Goal: Information Seeking & Learning: Learn about a topic

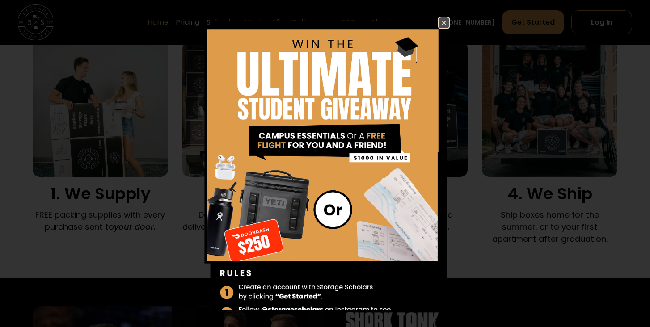
scroll to position [1413, 0]
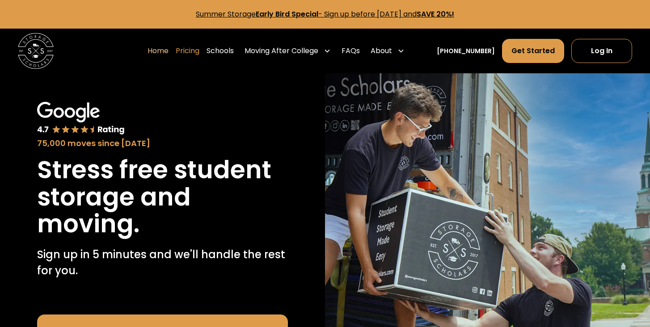
click at [196, 50] on link "Pricing" at bounding box center [188, 50] width 24 height 25
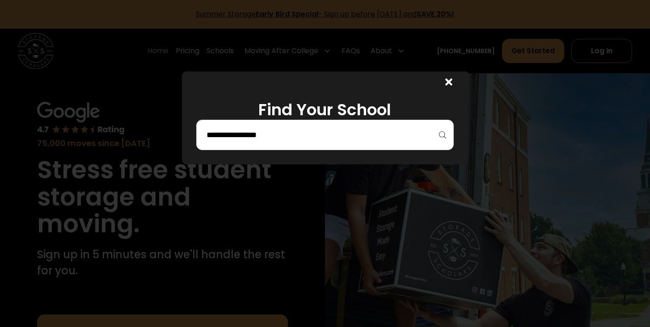
click at [373, 148] on div at bounding box center [325, 135] width 258 height 30
click at [419, 135] on input "search" at bounding box center [325, 134] width 239 height 15
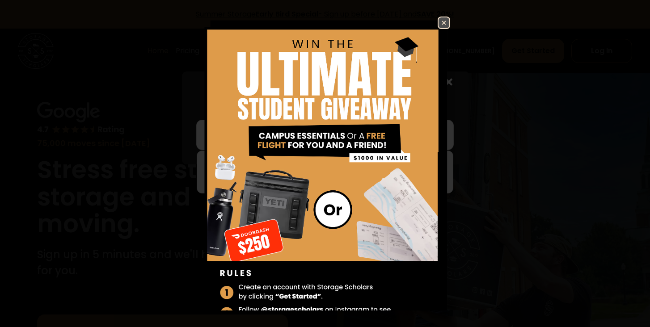
click at [429, 22] on img at bounding box center [325, 178] width 251 height 322
click at [438, 23] on img at bounding box center [443, 22] width 11 height 11
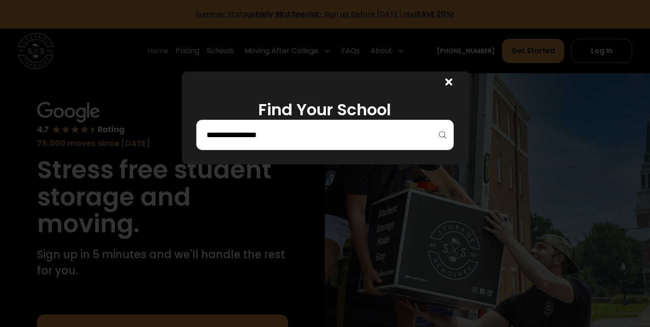
click at [400, 122] on div at bounding box center [325, 135] width 258 height 30
click at [399, 130] on input "search" at bounding box center [325, 134] width 239 height 15
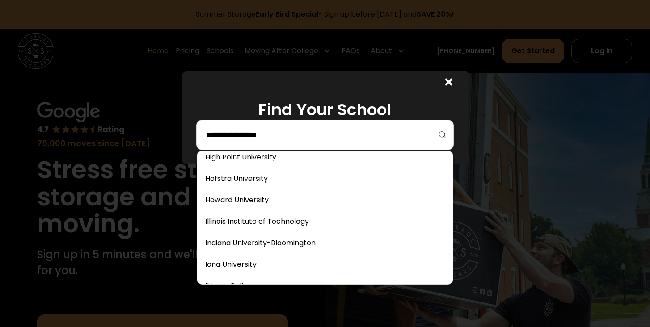
scroll to position [1697, 0]
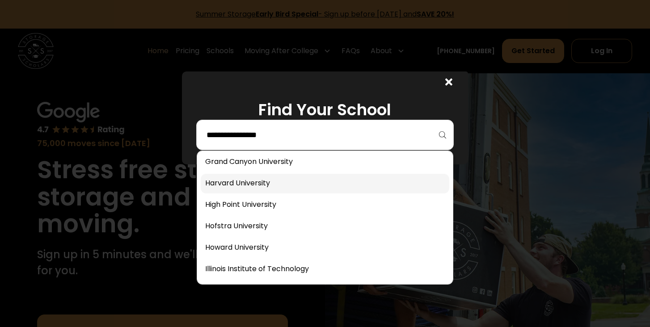
click at [229, 184] on link at bounding box center [325, 184] width 249 height 20
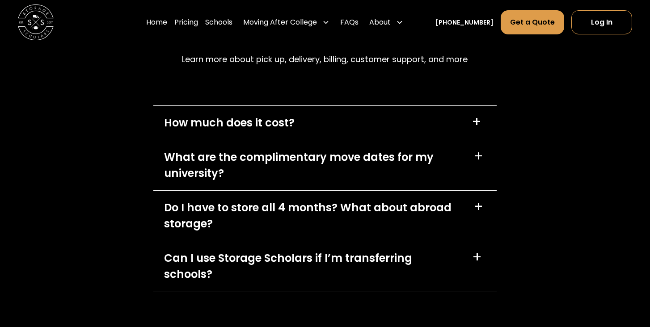
scroll to position [3904, 0]
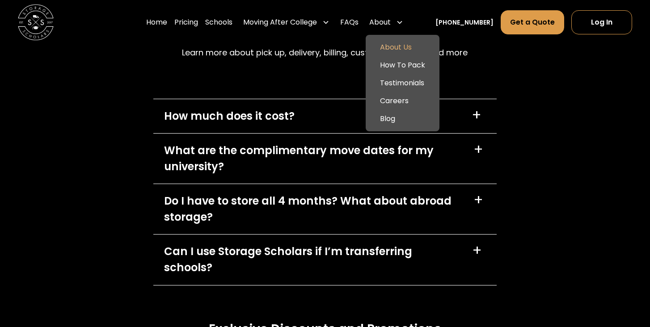
click at [407, 49] on link "About Us" at bounding box center [402, 47] width 67 height 18
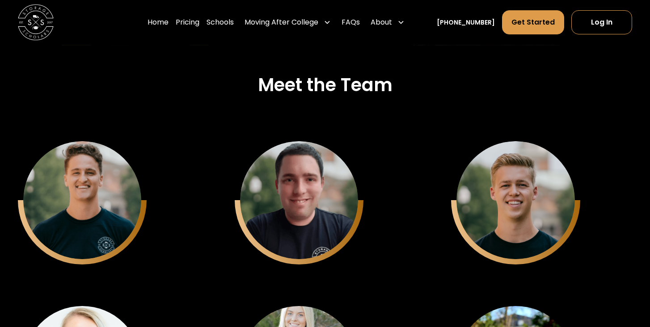
scroll to position [2164, 0]
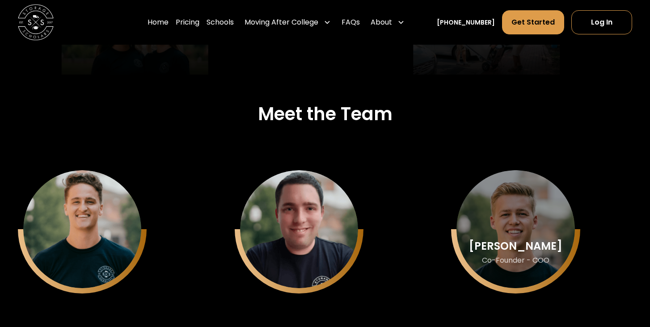
click at [512, 240] on div "Matthew Gronberg" at bounding box center [515, 246] width 93 height 12
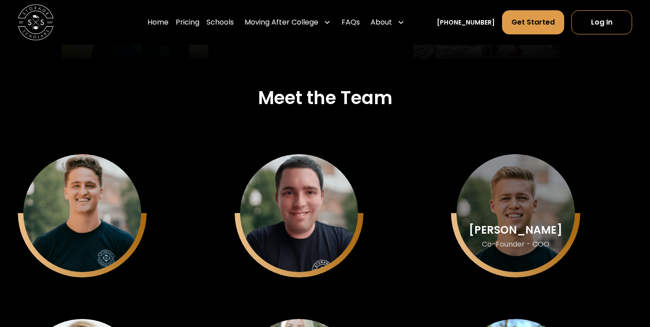
scroll to position [2182, 0]
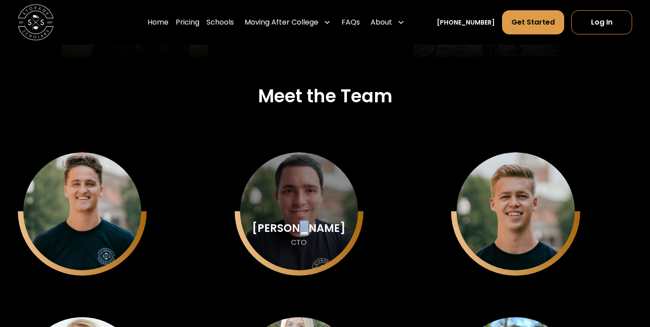
click at [305, 230] on div "Keith Chason" at bounding box center [298, 228] width 93 height 12
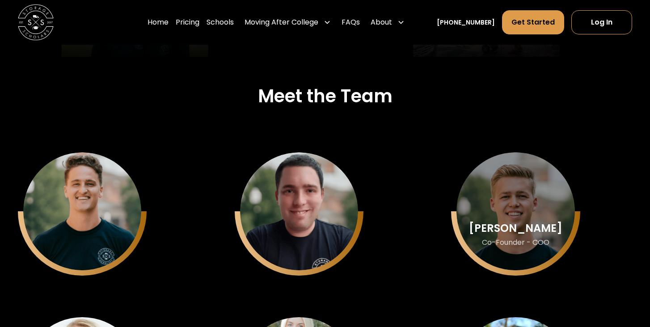
click at [523, 233] on div "Matthew Gronberg" at bounding box center [515, 228] width 93 height 12
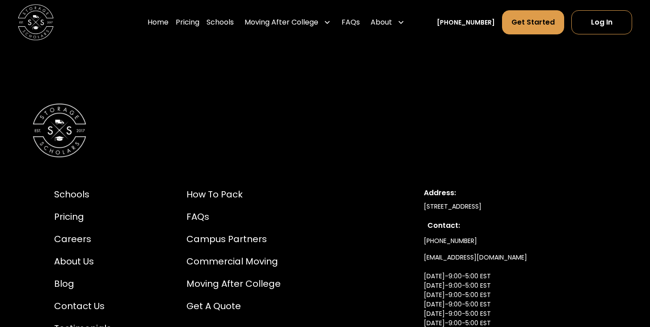
scroll to position [4831, 0]
